Goal: Check status: Check status

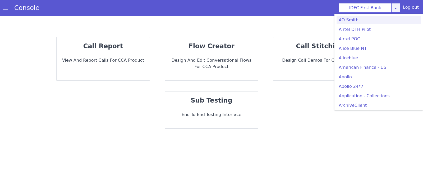
drag, startPoint x: 395, startPoint y: 6, endPoint x: 396, endPoint y: 16, distance: 10.1
click at [395, 6] on link at bounding box center [395, 8] width 9 height 10
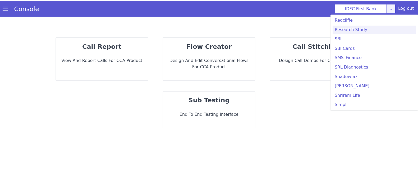
scroll to position [1136, 0]
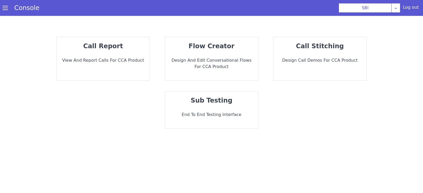
click at [97, 65] on div "call report View and report calls for CCA Product" at bounding box center [103, 58] width 93 height 43
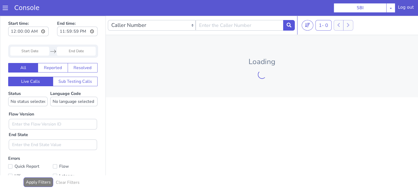
click at [31, 45] on input "Start Date" at bounding box center [31, 45] width 39 height 9
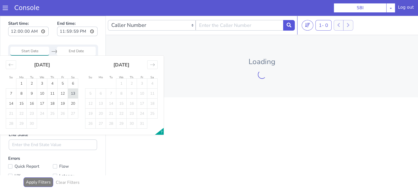
click at [136, 6] on td "13" at bounding box center [135, 6] width 10 height 10
type input "13 Sep 2025"
click at [102, 42] on td "13" at bounding box center [101, 43] width 10 height 10
type input "13 Sep 2025"
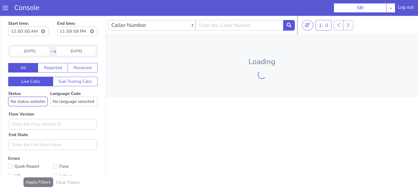
click at [30, 97] on select "No status selected HANGUP USER_HANGUP TRANSFER UNKNOWN" at bounding box center [29, 96] width 39 height 10
select select "TRANSFER"
click at [10, 91] on select "No status selected HANGUP USER_HANGUP TRANSFER UNKNOWN" at bounding box center [29, 96] width 39 height 10
click at [70, 87] on label "Language Code No language selected Hindi English Tamil Telugu Kanada Marathi Ma…" at bounding box center [75, 93] width 47 height 16
click at [88, 57] on select "No language selected Hindi English Tamil Telugu Kanada Marathi Malayalam Gujara…" at bounding box center [94, 62] width 47 height 10
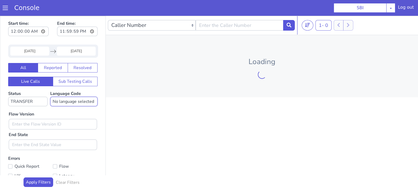
click at [76, 81] on select "No language selected Hindi English Tamil Telugu Kanada Marathi Malayalam Gujara…" at bounding box center [82, 81] width 47 height 10
select select "en"
click at [64, 67] on select "No language selected Hindi English Tamil Telugu Kanada Marathi Malayalam Gujara…" at bounding box center [87, 72] width 47 height 10
click at [51, 84] on input "text" at bounding box center [73, 84] width 88 height 11
type input "0.1.4"
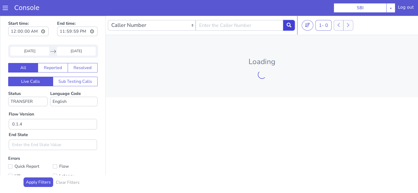
click at [291, 20] on icon at bounding box center [290, 19] width 5 height 5
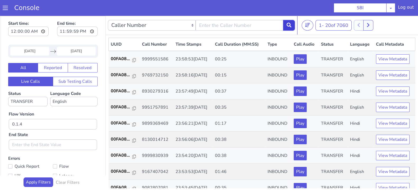
click at [194, 4] on p "00FA08..." at bounding box center [199, 6] width 22 height 6
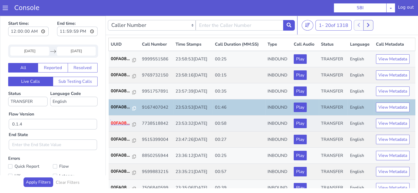
click at [234, 2] on p "00FA08..." at bounding box center [238, 0] width 22 height 6
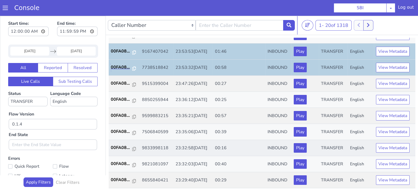
scroll to position [66, 0]
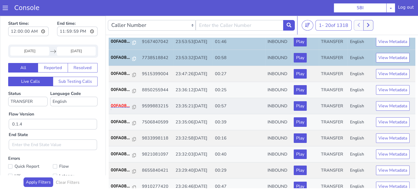
click at [194, 6] on p "00FA08..." at bounding box center [199, 5] width 22 height 6
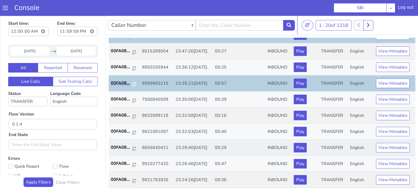
scroll to position [99, 0]
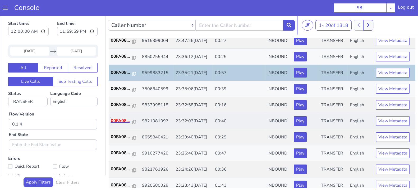
click at [218, 7] on p "00FA08..." at bounding box center [218, 8] width 22 height 6
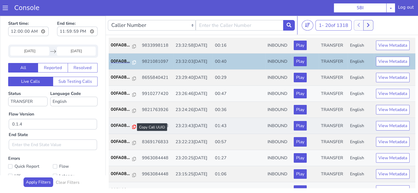
scroll to position [165, 0]
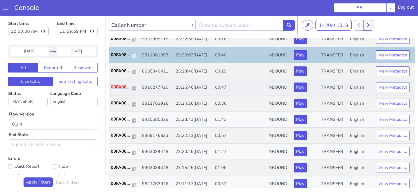
click at [116, 79] on p "00FA08..." at bounding box center [124, 81] width 22 height 6
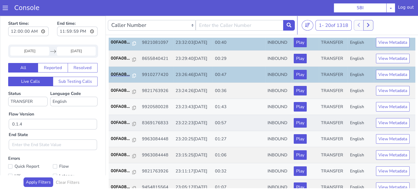
scroll to position [184, 0]
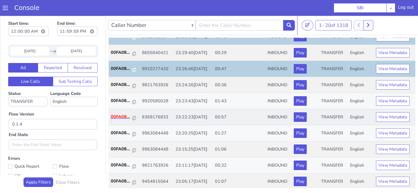
click at [212, 2] on p "00FA08..." at bounding box center [218, 4] width 22 height 6
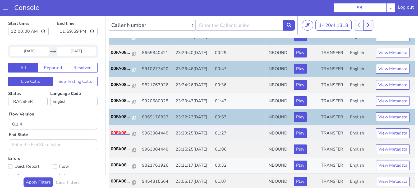
click at [127, 110] on p "00FA08..." at bounding box center [131, 112] width 22 height 6
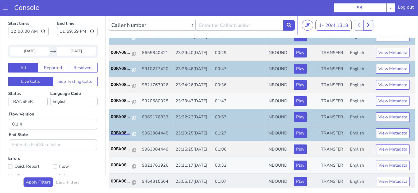
scroll to position [1, 0]
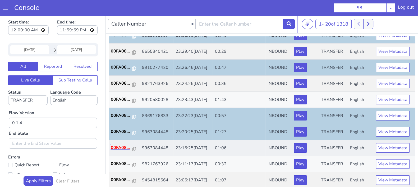
click at [200, 45] on p "00FA08..." at bounding box center [199, 47] width 22 height 6
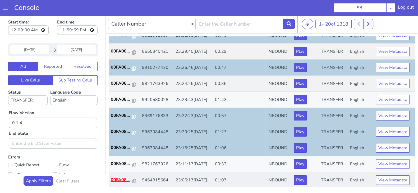
click at [216, 65] on p "00FA08..." at bounding box center [218, 67] width 22 height 6
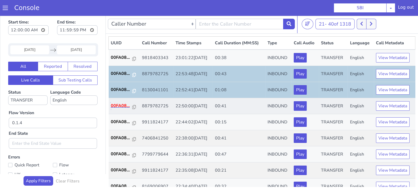
click at [126, 90] on p "00FA08..." at bounding box center [127, 93] width 22 height 6
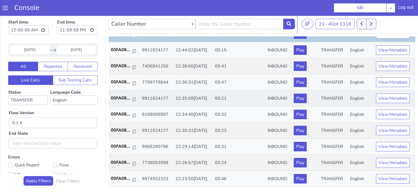
scroll to position [66, 0]
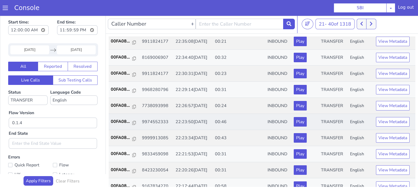
scroll to position [132, 0]
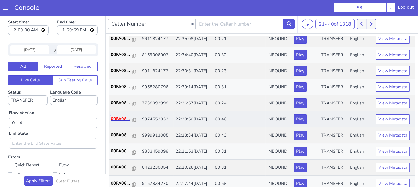
click at [216, 5] on p "00FA08..." at bounding box center [218, 6] width 22 height 6
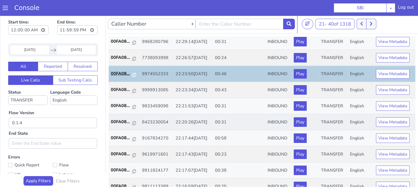
scroll to position [184, 0]
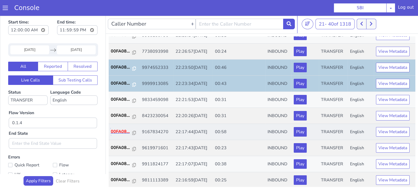
click at [264, 0] on p "00FA08..." at bounding box center [261, 0] width 22 height 6
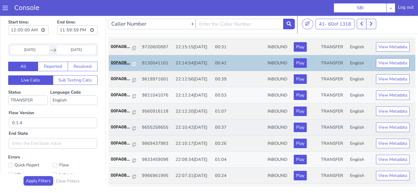
scroll to position [66, 0]
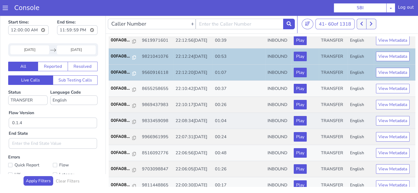
click at [211, 11] on td "00FA08..." at bounding box center [219, 9] width 31 height 16
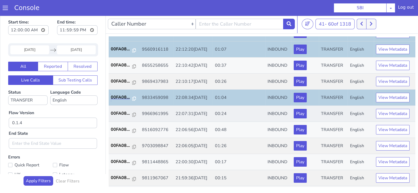
scroll to position [99, 0]
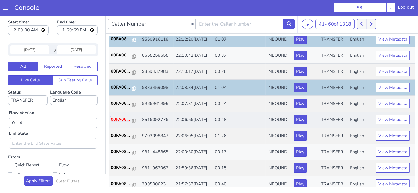
click at [194, 17] on p "00FA08..." at bounding box center [199, 19] width 22 height 6
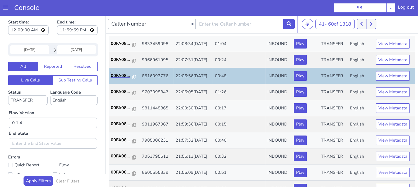
scroll to position [165, 0]
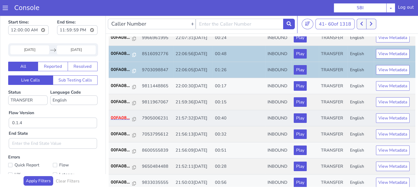
click at [219, 6] on p "00FA08..." at bounding box center [218, 5] width 22 height 6
